Goal: Task Accomplishment & Management: Manage account settings

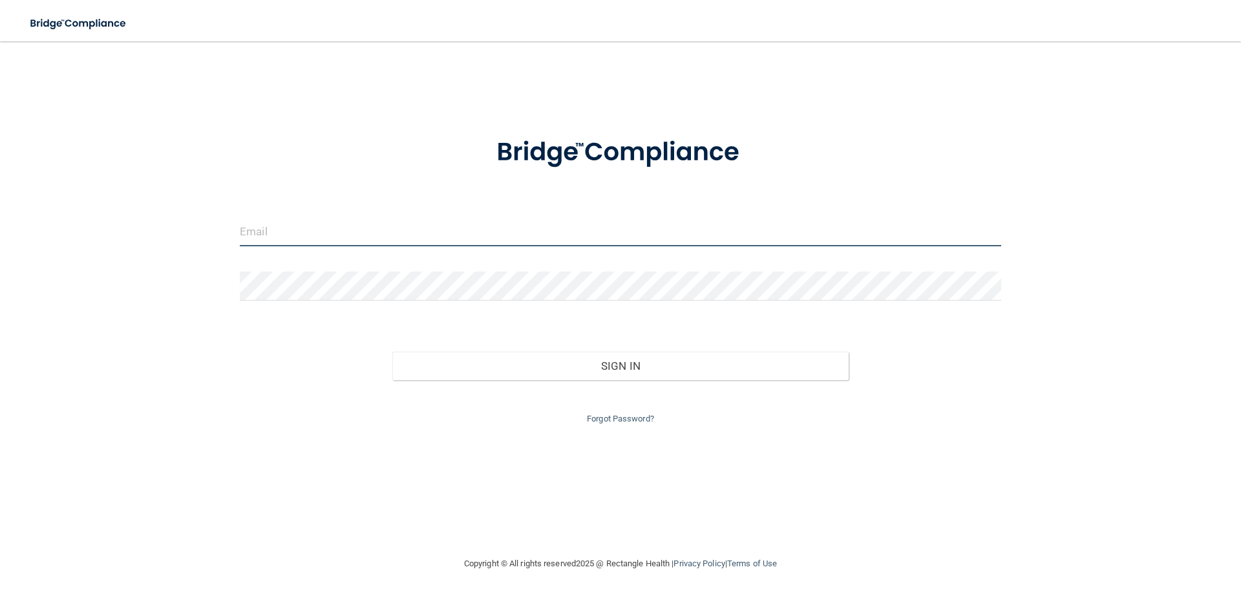
type input "[EMAIL_ADDRESS][DOMAIN_NAME]"
click at [580, 383] on div "Forgot Password?" at bounding box center [620, 403] width 781 height 47
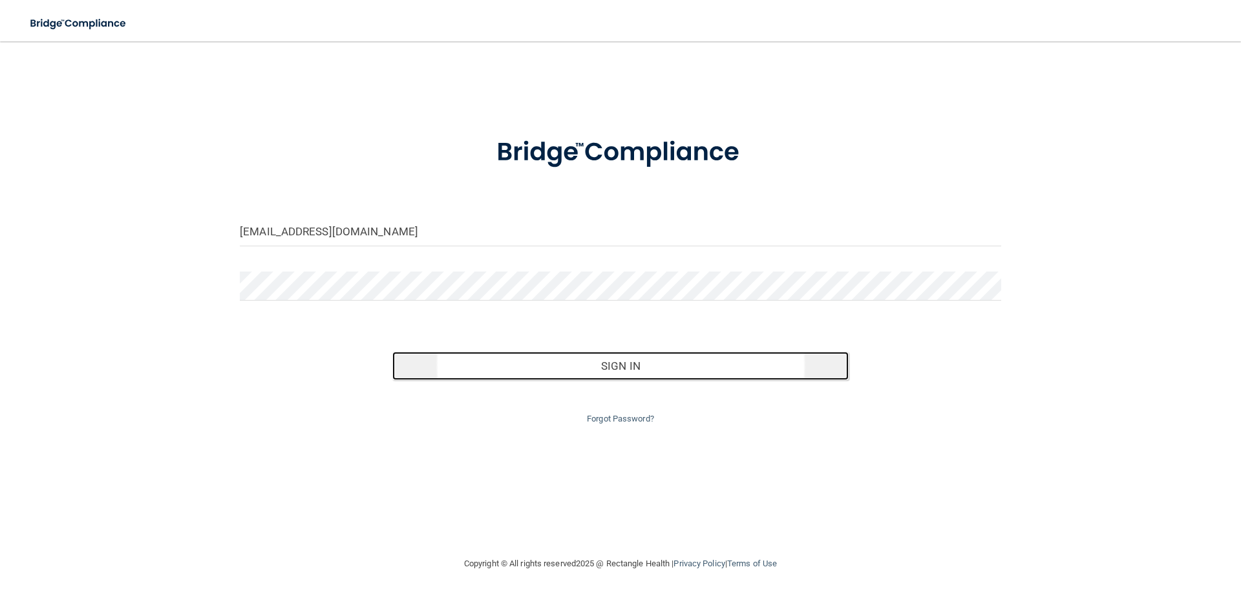
click at [584, 356] on button "Sign In" at bounding box center [620, 366] width 457 height 28
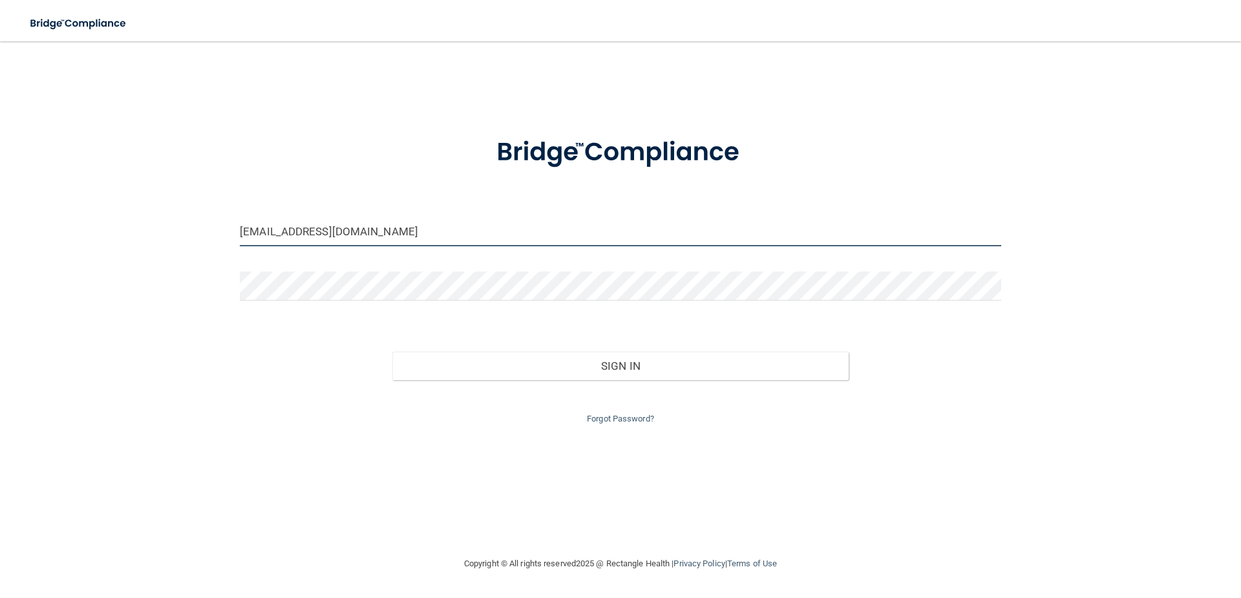
click at [270, 235] on input "[EMAIL_ADDRESS][DOMAIN_NAME]" at bounding box center [620, 231] width 761 height 29
type input "[PERSON_NAME][EMAIL_ADDRESS][DOMAIN_NAME]"
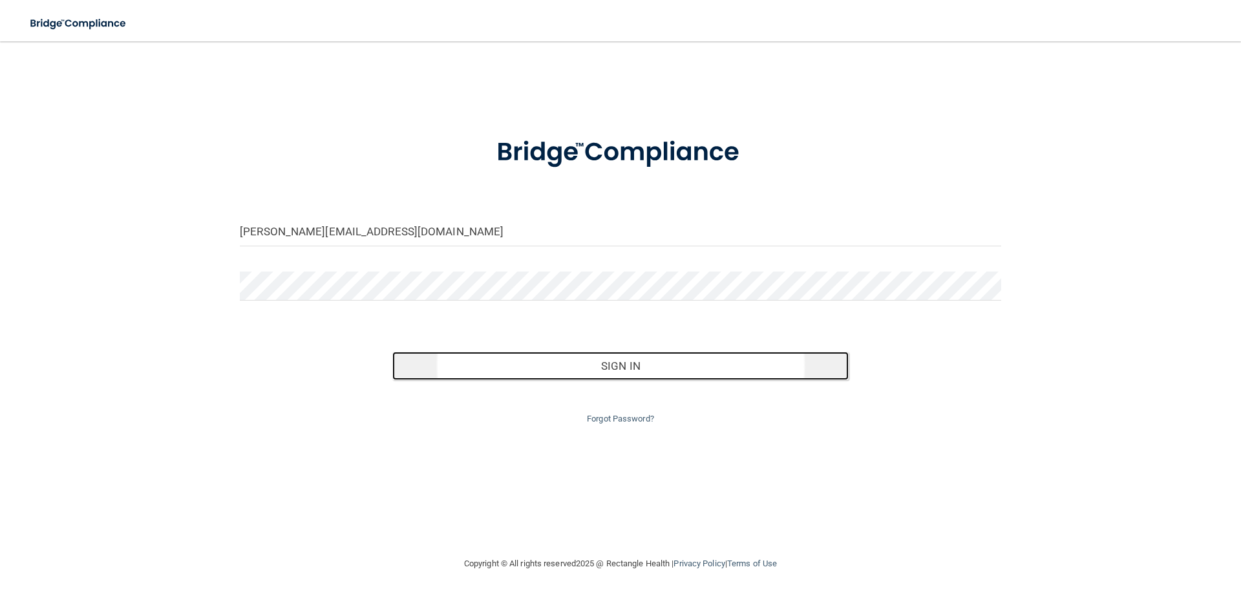
click at [632, 363] on button "Sign In" at bounding box center [620, 366] width 457 height 28
